Goal: Task Accomplishment & Management: Manage account settings

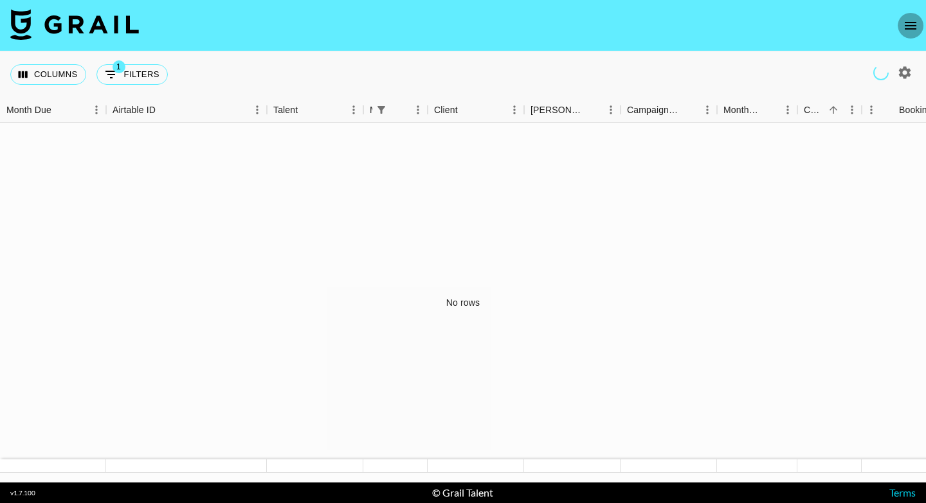
click at [912, 30] on icon "open drawer" at bounding box center [909, 25] width 15 height 15
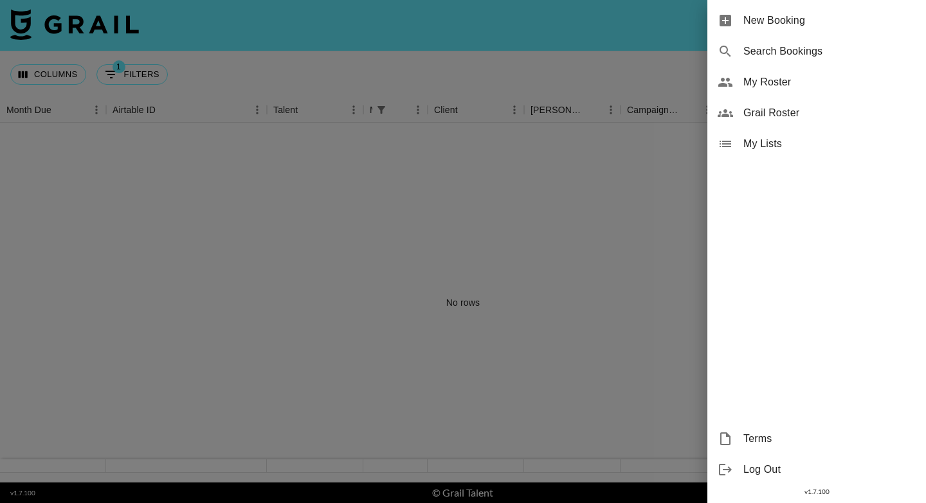
click at [768, 84] on span "My Roster" at bounding box center [829, 82] width 172 height 15
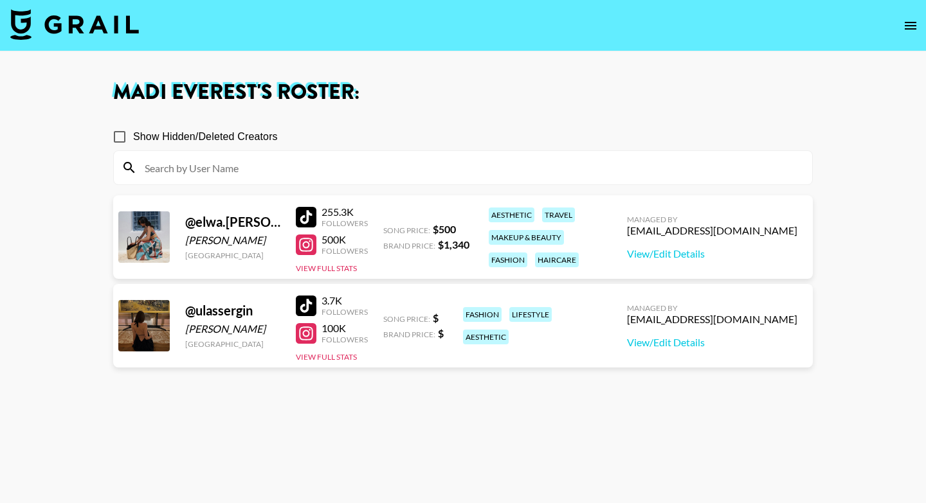
click at [244, 224] on div "@ elwa.saleh" at bounding box center [232, 222] width 95 height 16
click at [422, 265] on div "@ elwa.saleh elwa saleh United States 255.3K Followers 500K Followers View Full…" at bounding box center [462, 237] width 699 height 84
click at [694, 254] on link "View/Edit Details" at bounding box center [712, 253] width 170 height 13
click at [718, 341] on link "View/Edit Details" at bounding box center [712, 342] width 170 height 13
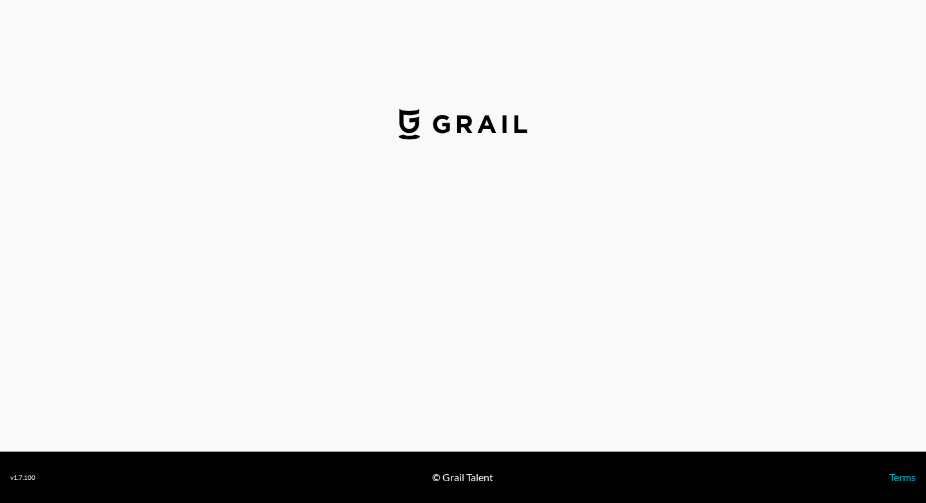
select select "USD"
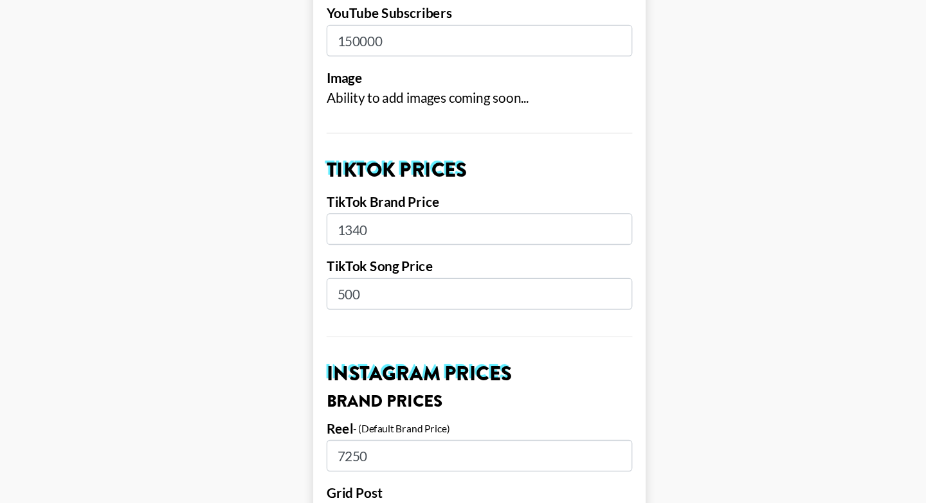
scroll to position [326, 0]
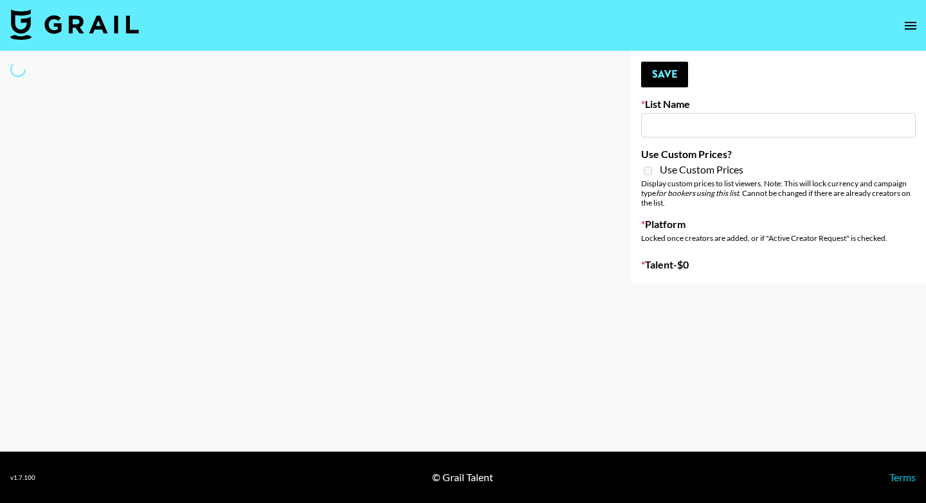
click at [664, 132] on input at bounding box center [778, 125] width 274 height 24
type input "u"
select select "Song"
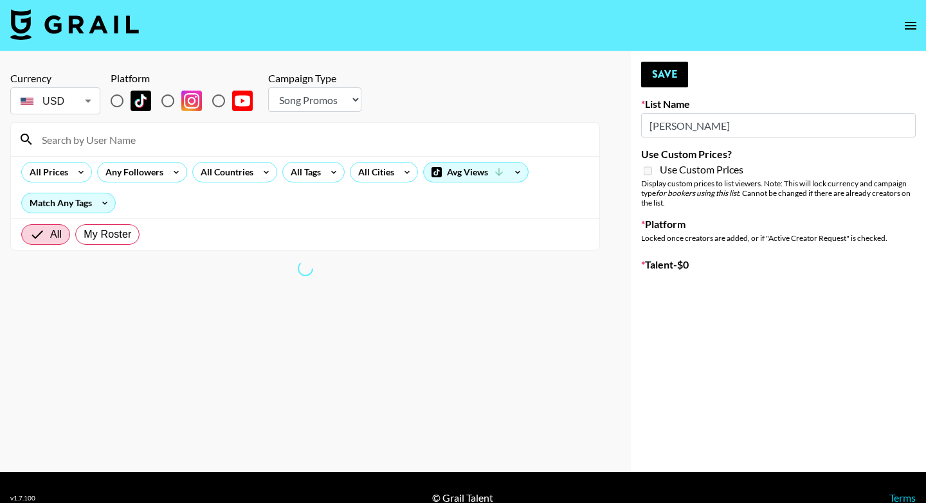
type input "[PERSON_NAME]"
click at [421, 138] on input at bounding box center [312, 139] width 557 height 21
type input "ulas"
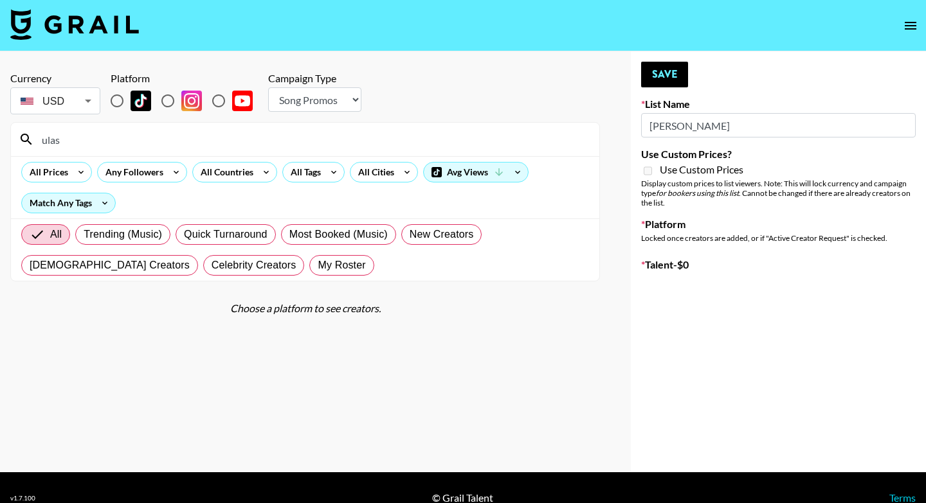
type input "Milan Fashion Week Sep 25"
radio input "true"
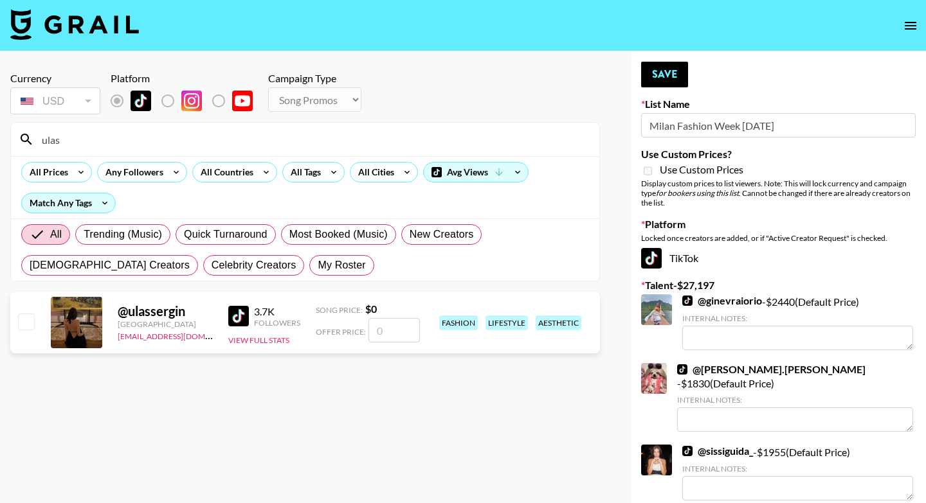
type input "ulas"
click at [28, 324] on input "checkbox" at bounding box center [25, 321] width 15 height 15
click at [27, 324] on input "checkbox" at bounding box center [25, 321] width 15 height 15
checkbox input "false"
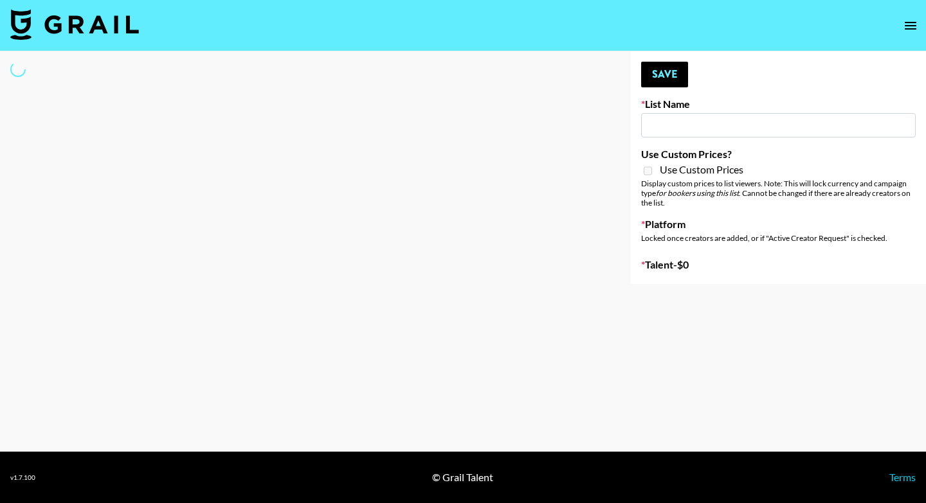
type input "Milan Fashion Week [DATE]"
select select "Song"
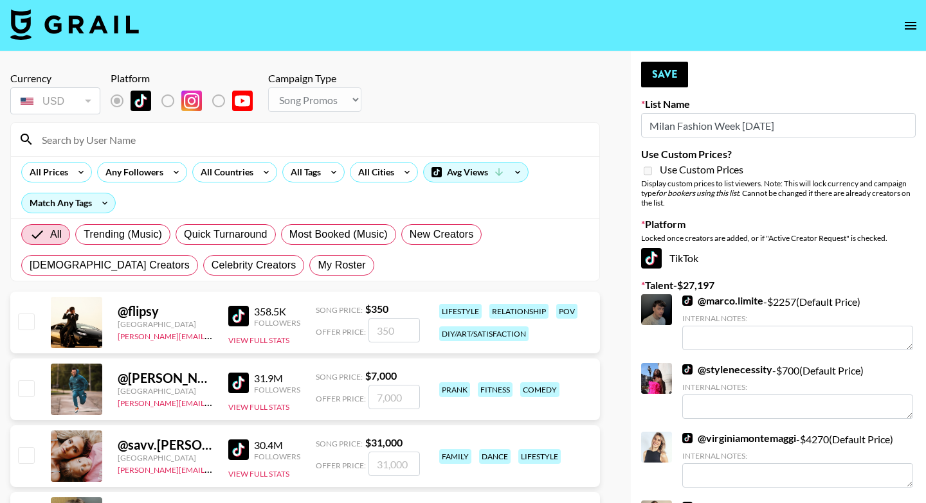
click at [153, 137] on input at bounding box center [312, 139] width 557 height 21
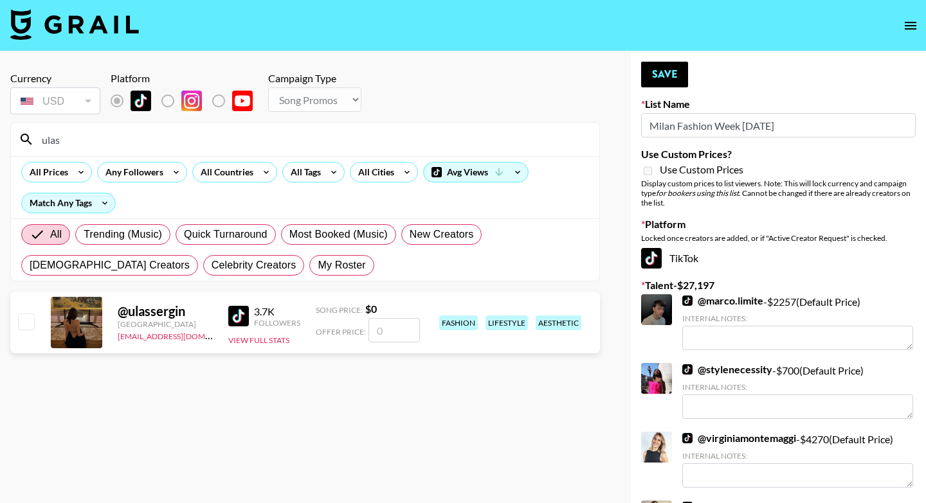
type input "ulas"
click at [32, 328] on input "checkbox" at bounding box center [25, 321] width 15 height 15
checkbox input "false"
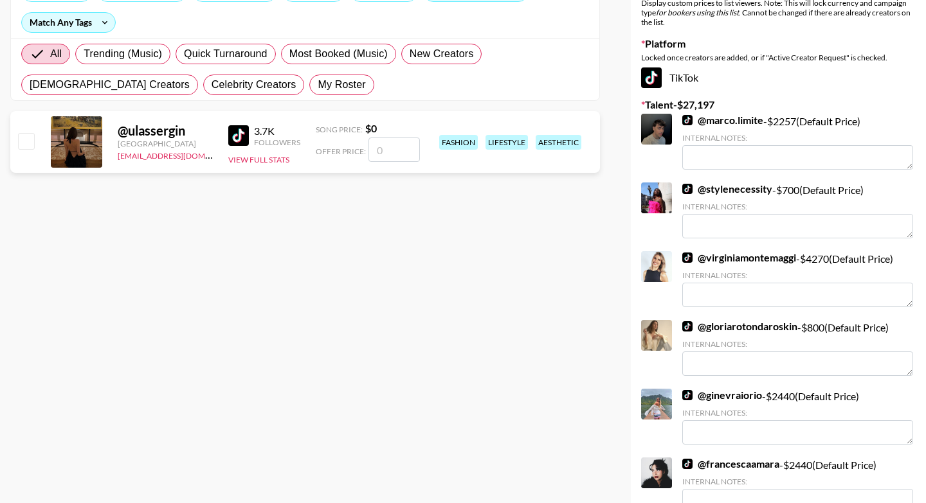
scroll to position [183, 0]
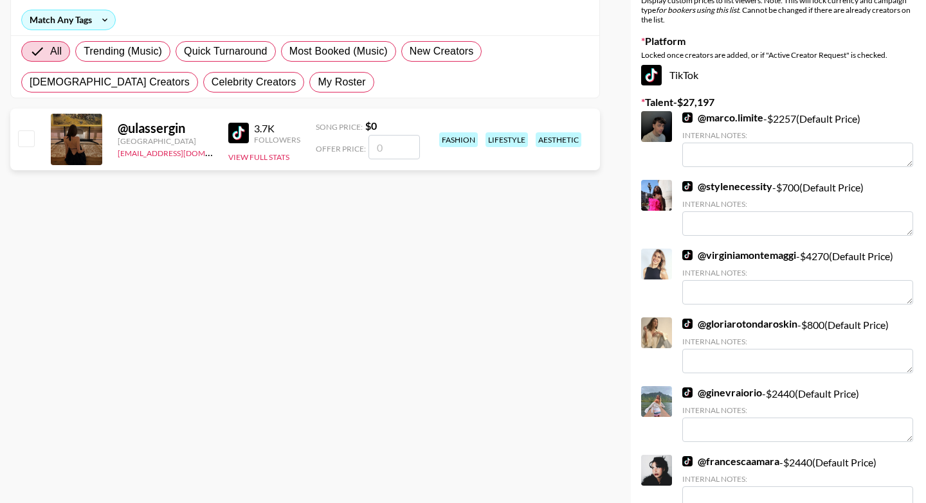
click at [388, 158] on input "number" at bounding box center [393, 147] width 51 height 24
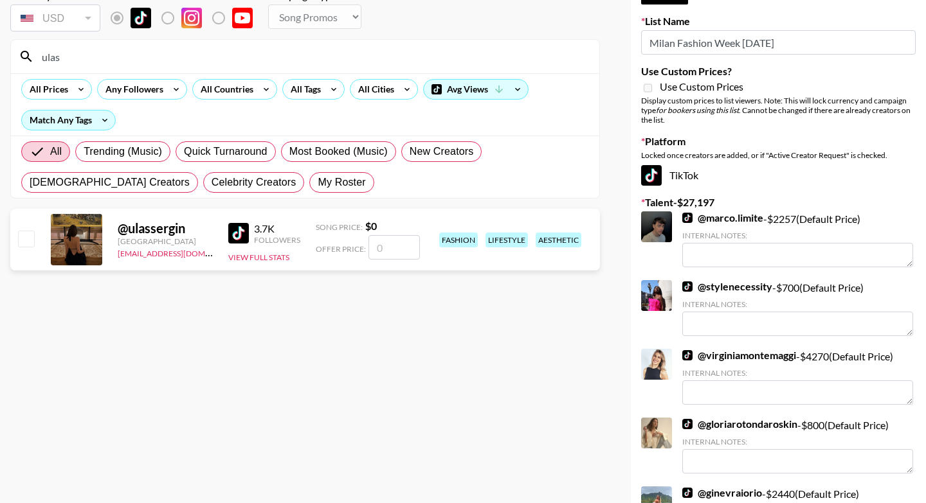
scroll to position [55, 0]
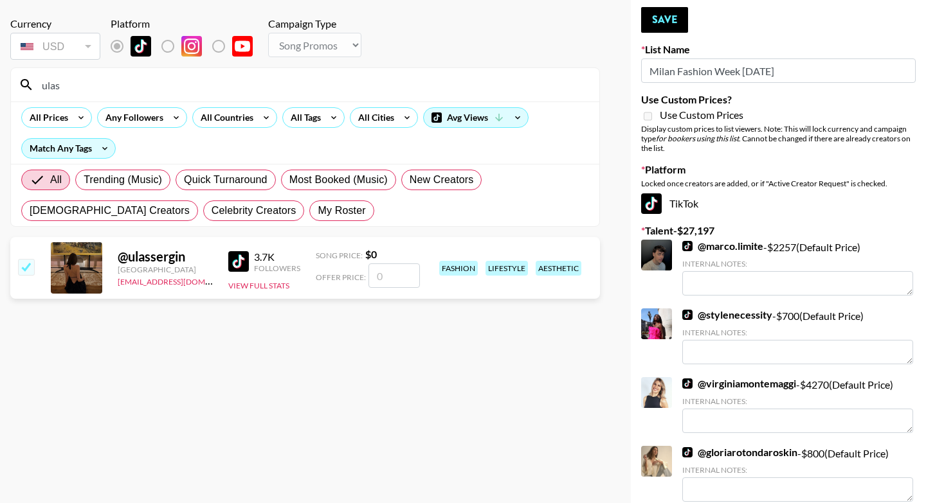
type input "1"
checkbox input "true"
click at [218, 349] on section "Currency USD USD ​ Platform Campaign Type Choose Type... Song Promos Brand Prom…" at bounding box center [304, 207] width 589 height 400
click at [400, 280] on input "1750" at bounding box center [393, 276] width 51 height 24
type input "1"
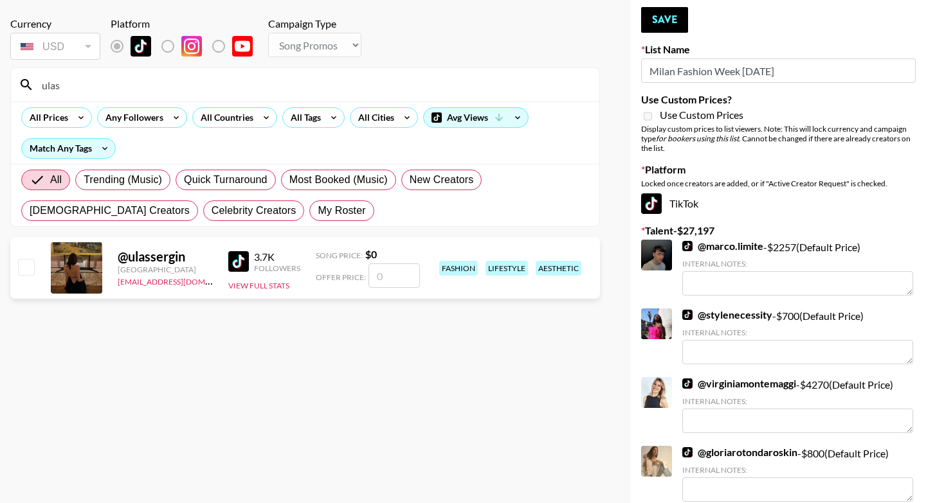
checkbox input "true"
type input "1750"
click at [444, 350] on section "Currency USD USD ​ Platform Campaign Type Choose Type... Song Promos Brand Prom…" at bounding box center [304, 207] width 589 height 400
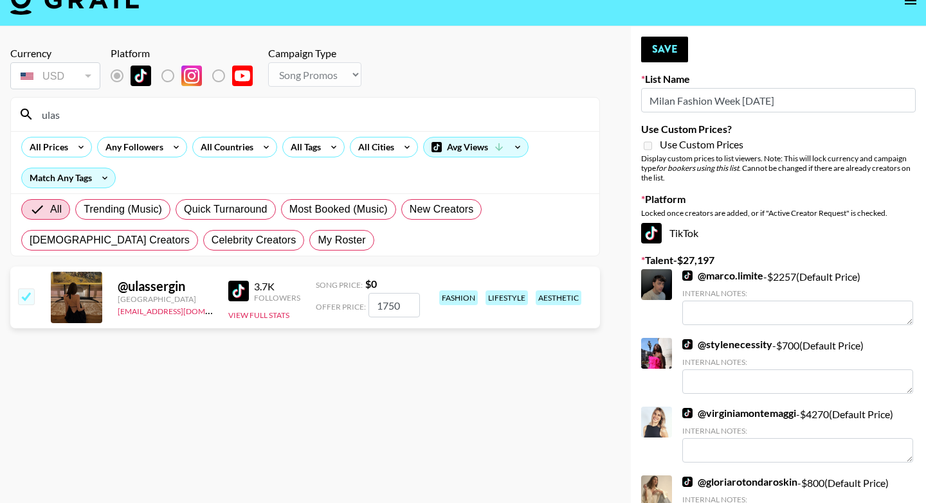
scroll to position [0, 0]
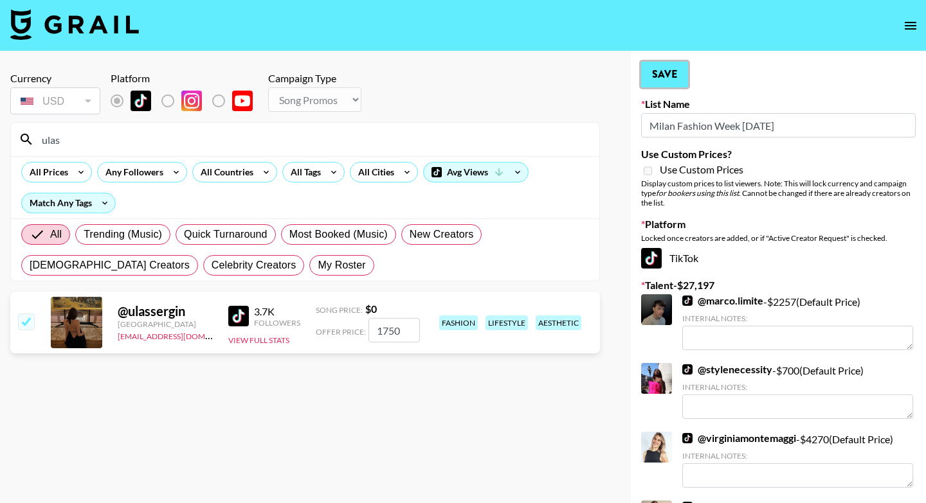
click at [661, 66] on button "Save" at bounding box center [664, 75] width 47 height 26
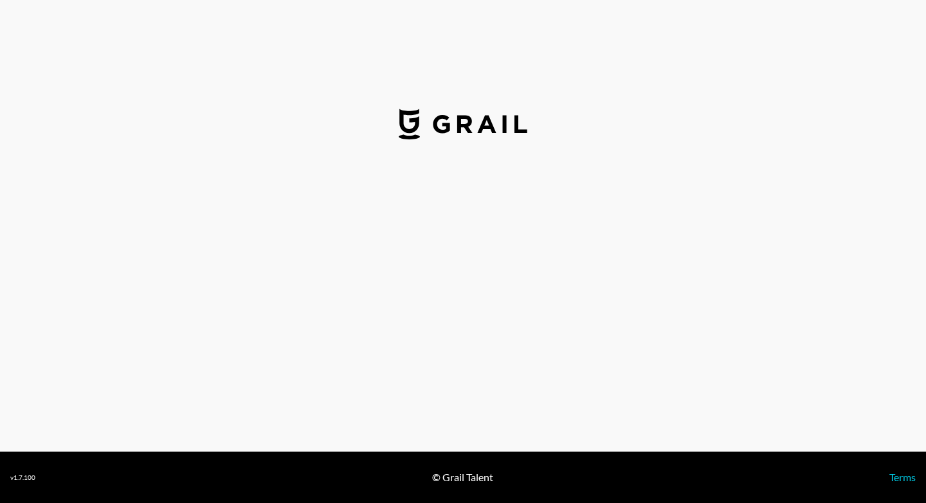
select select "USD"
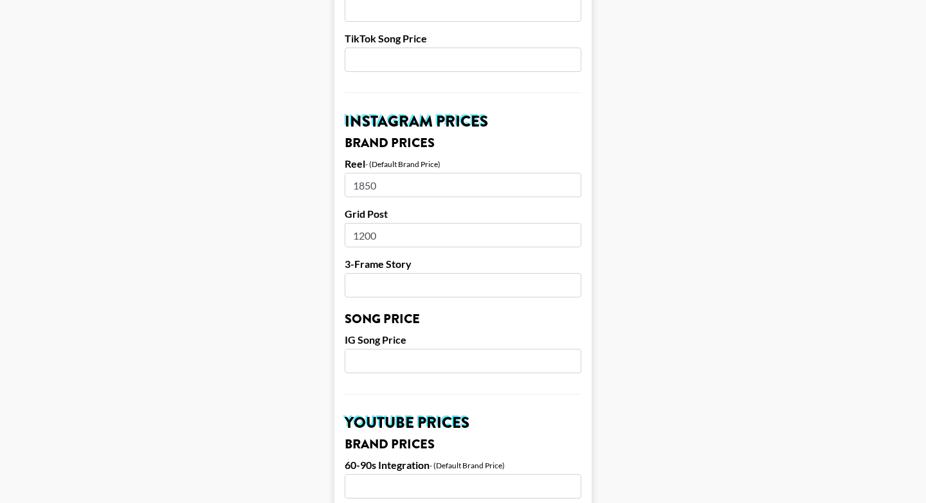
scroll to position [534, 0]
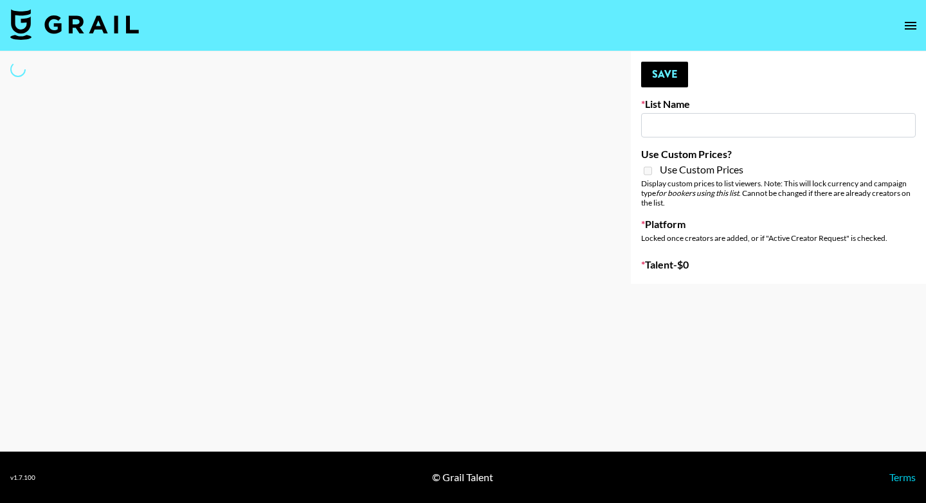
type input "Milan Fashion Week [DATE]"
select select "Song"
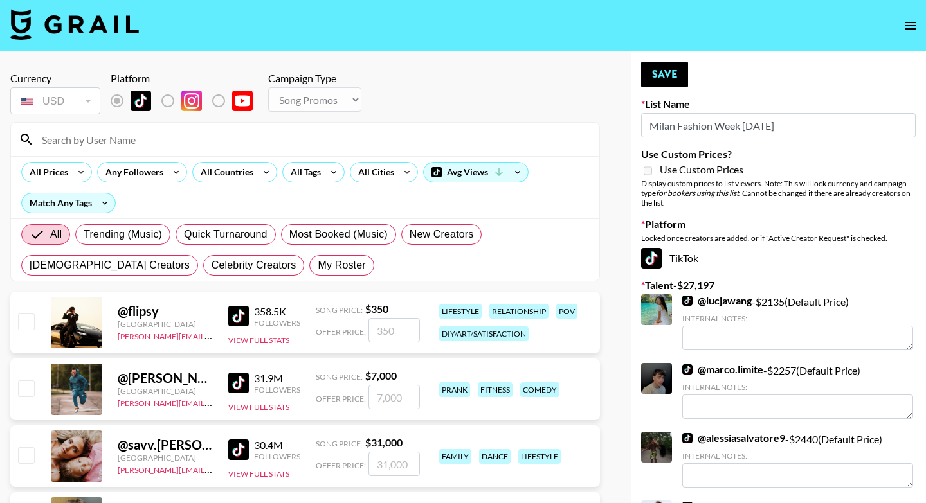
click at [138, 140] on input at bounding box center [312, 139] width 557 height 21
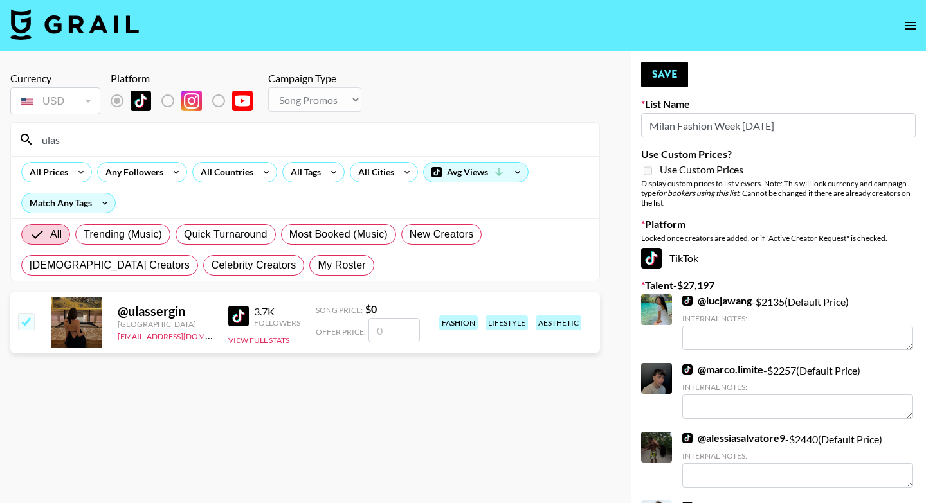
type input "ulas"
